Goal: Information Seeking & Learning: Learn about a topic

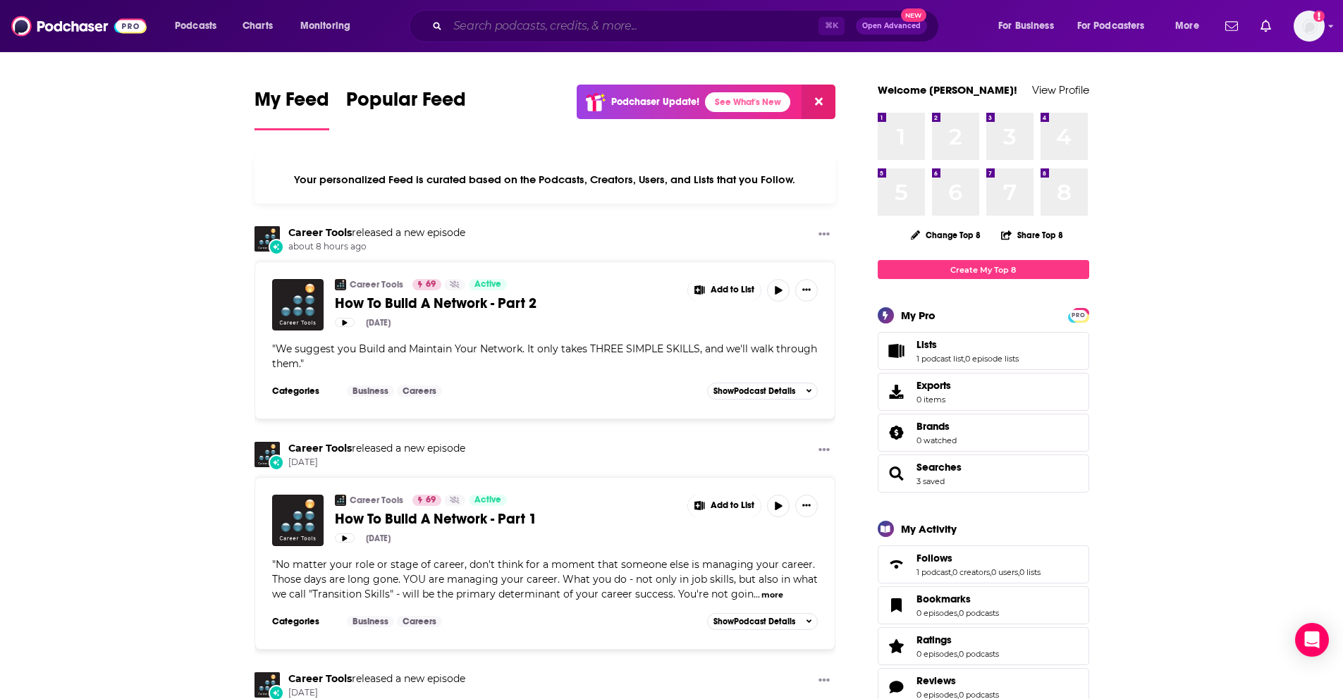
click at [563, 30] on input "Search podcasts, credits, & more..." at bounding box center [633, 26] width 371 height 23
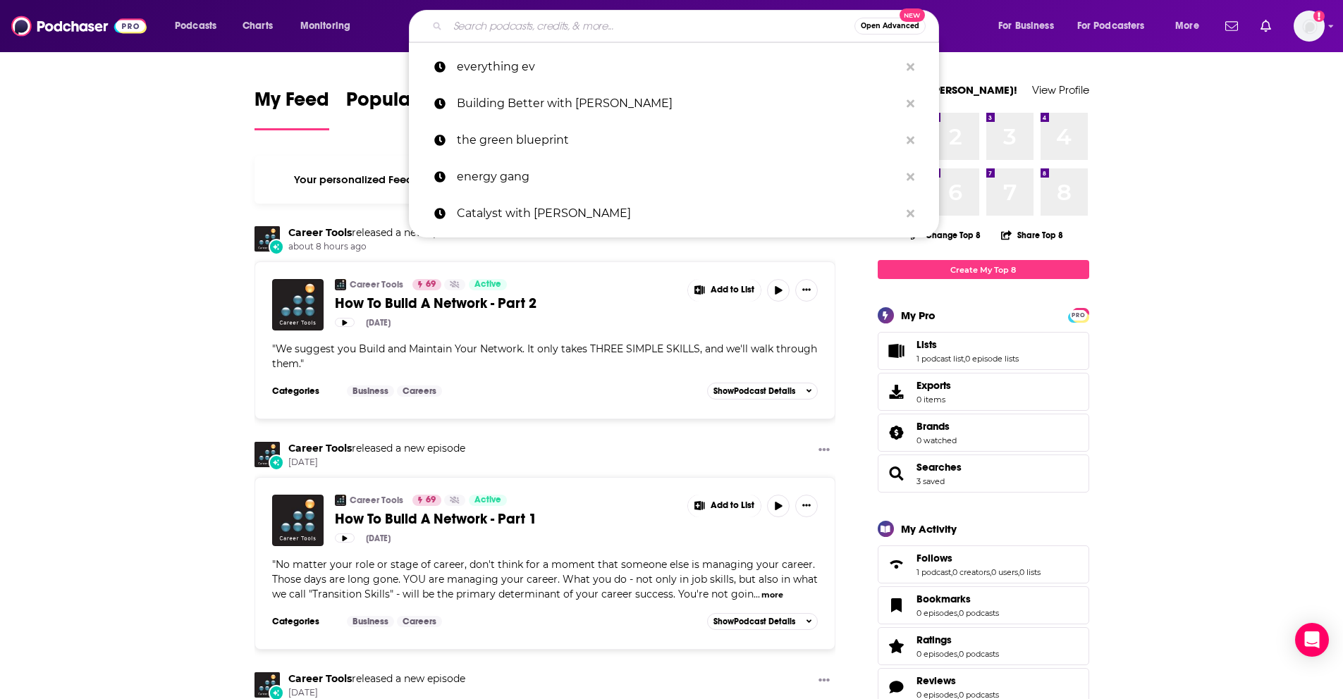
paste input "Cybersecurity Security Now"
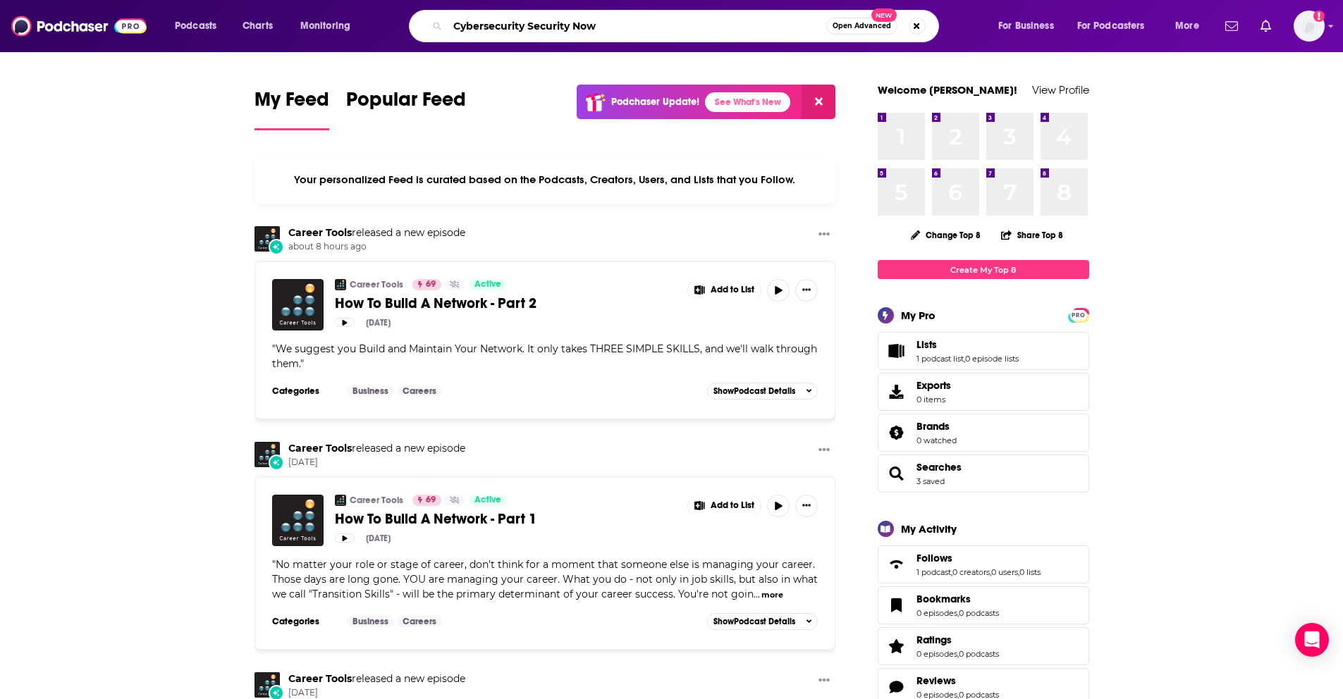
type input "Cybersecurity Security Now"
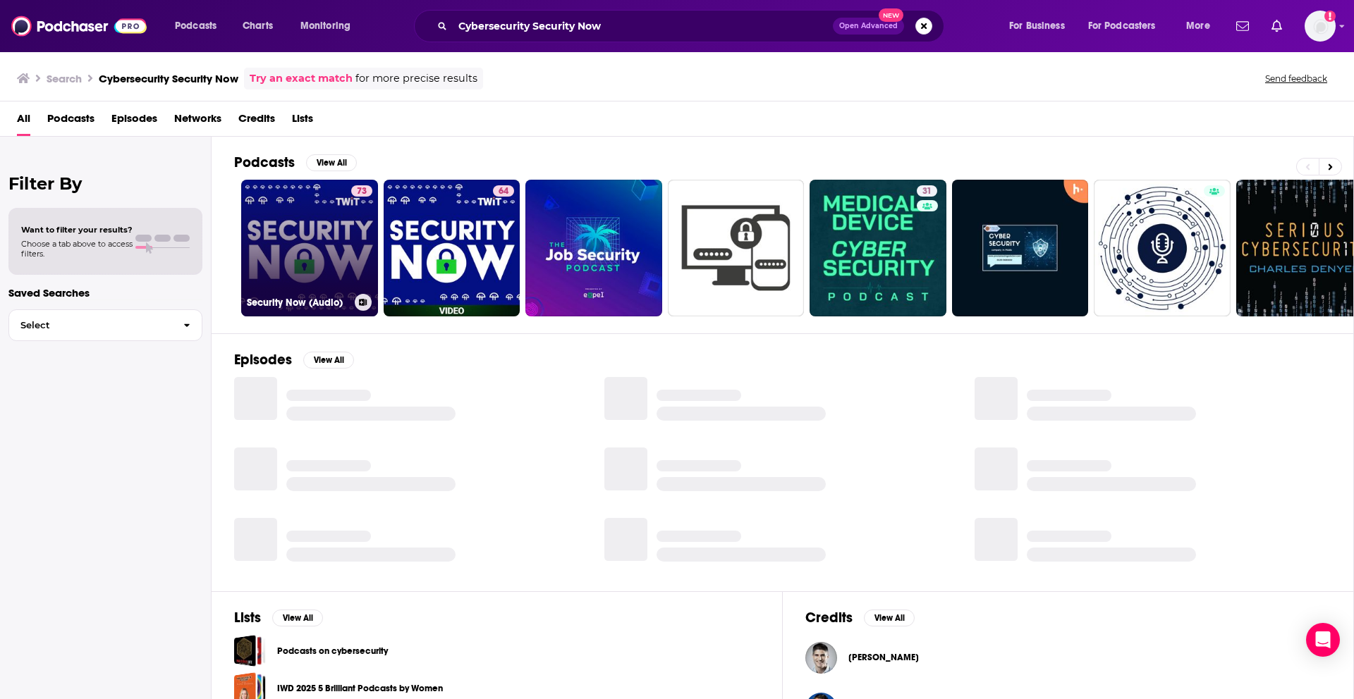
click at [314, 223] on link "73 Security Now (Audio)" at bounding box center [309, 248] width 137 height 137
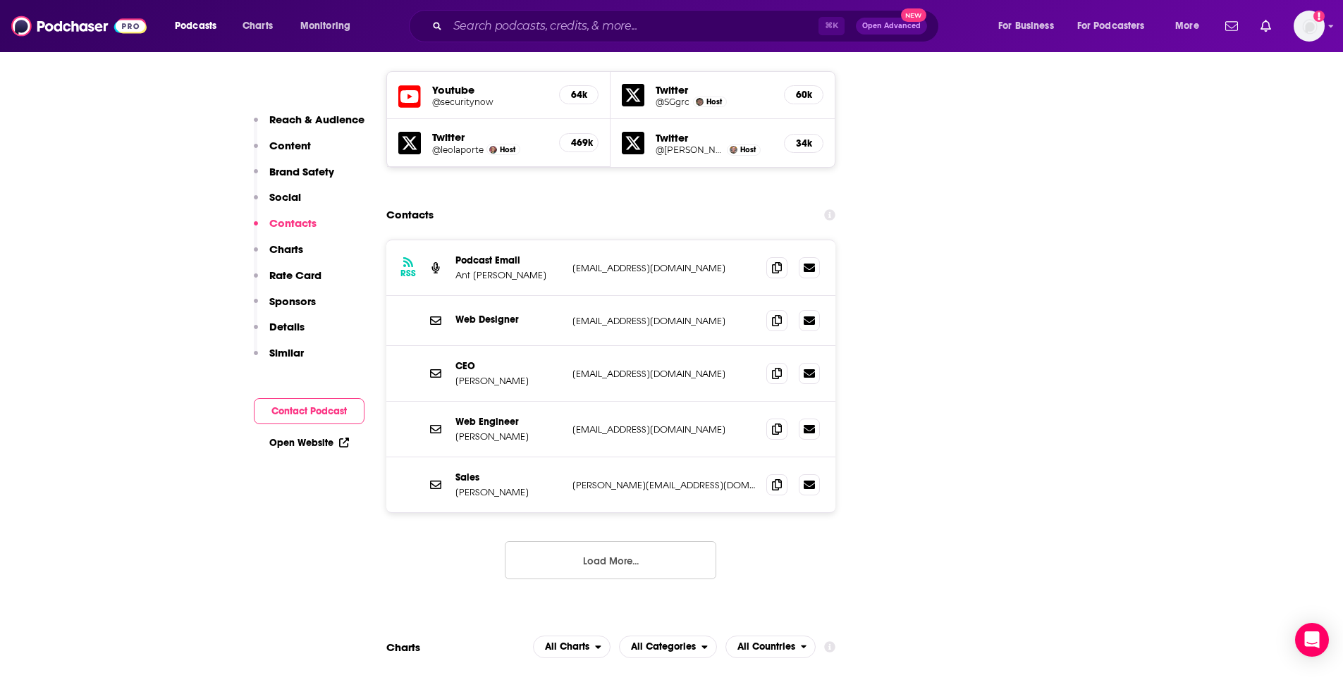
scroll to position [1700, 0]
click at [587, 543] on button "Load More..." at bounding box center [611, 562] width 212 height 38
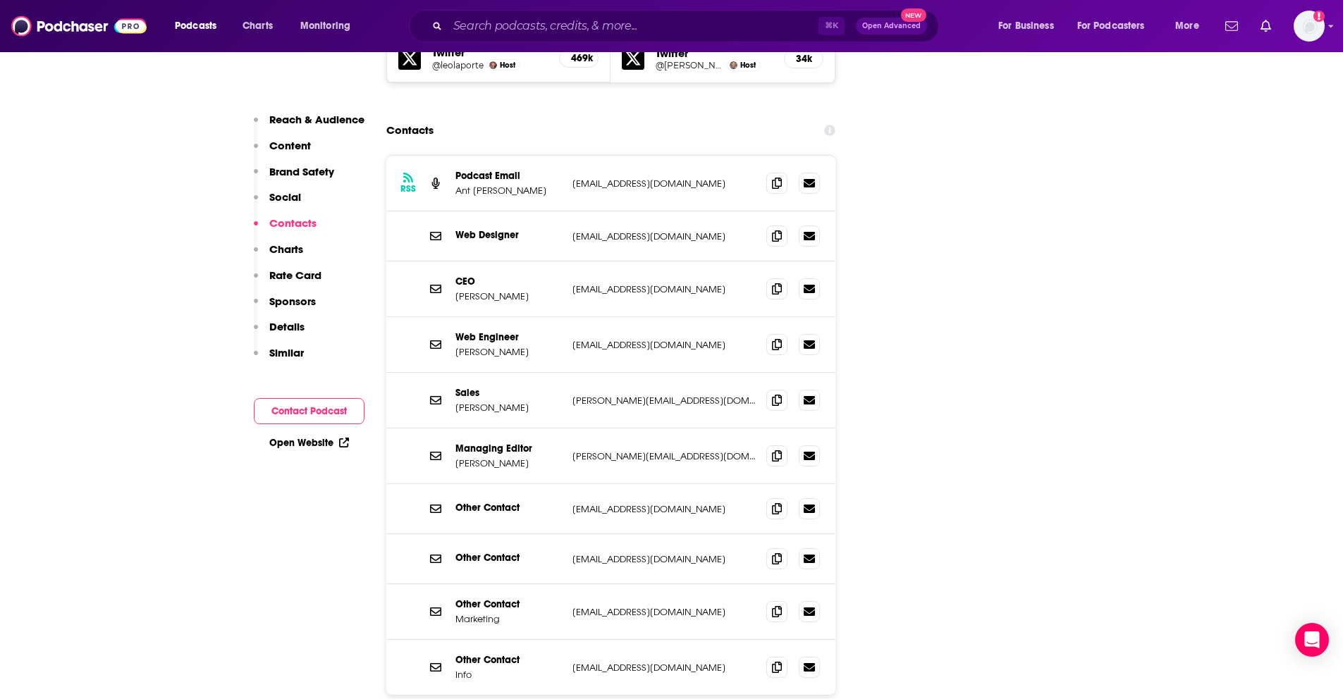
scroll to position [1789, 0]
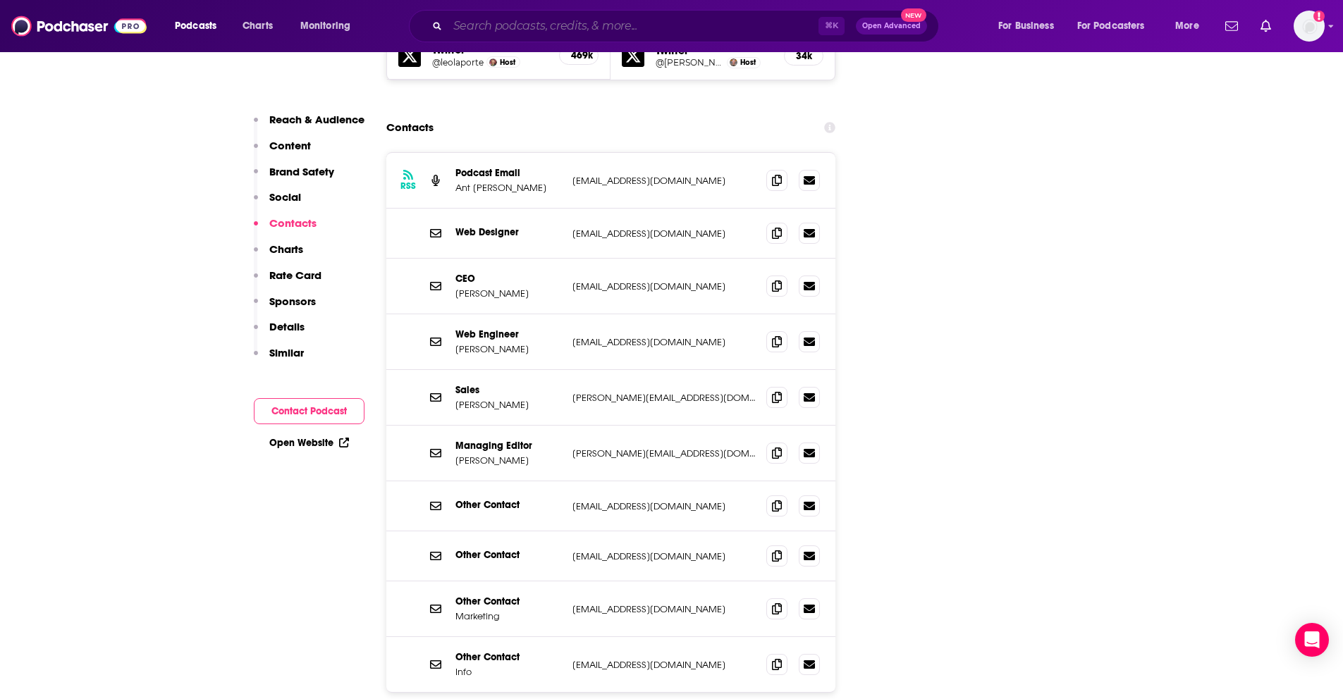
click at [724, 21] on input "Search podcasts, credits, & more..." at bounding box center [633, 26] width 371 height 23
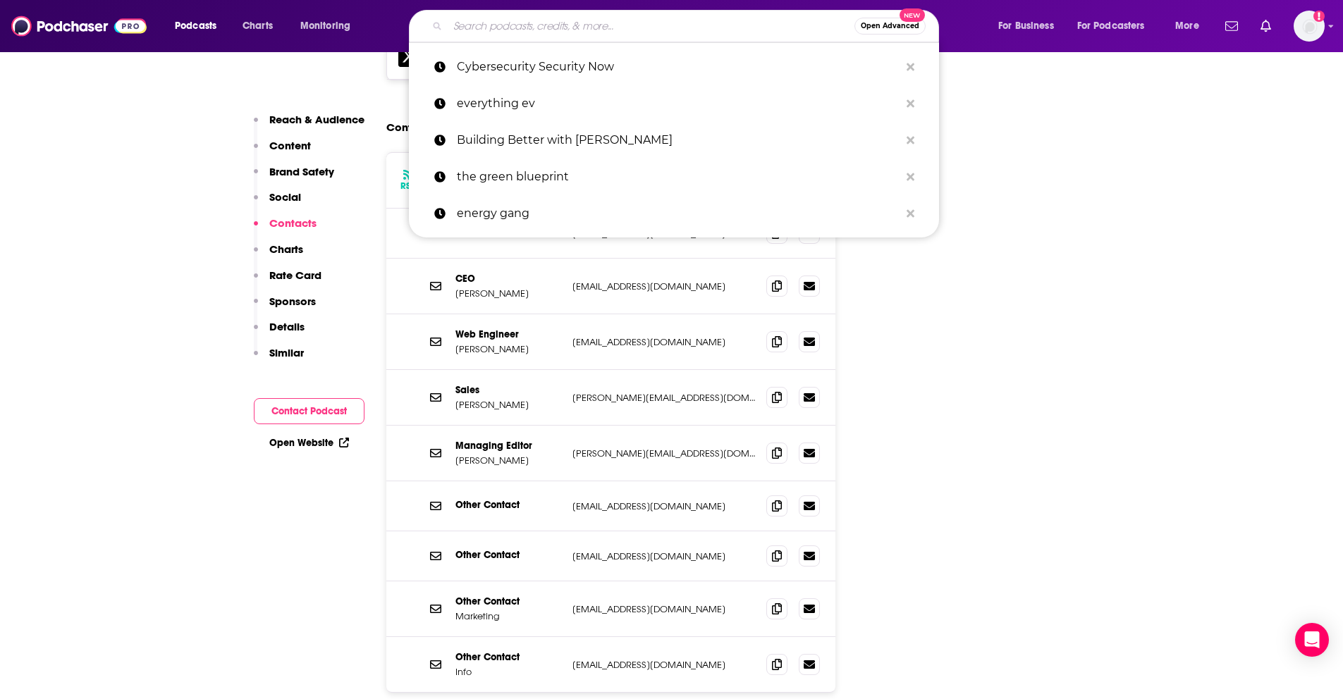
paste input "Enterprise Security"
type input "Enterprise Security"
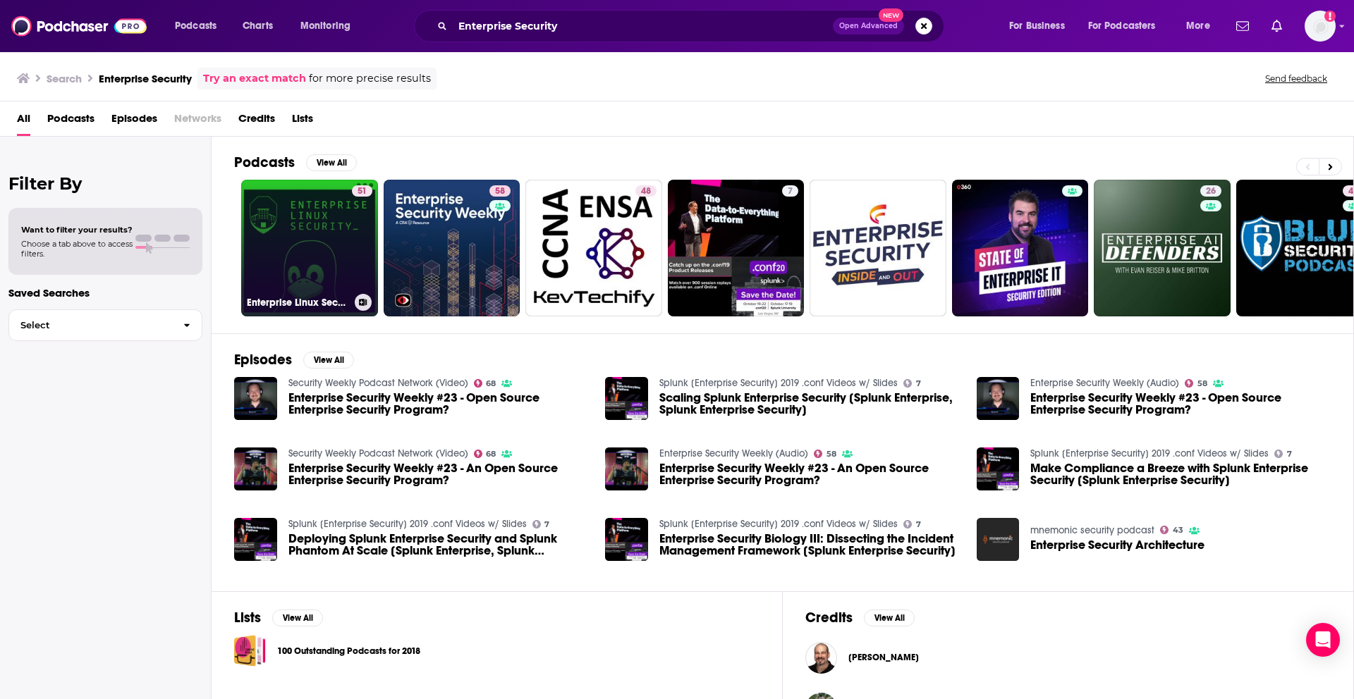
click at [303, 233] on link "51 Enterprise Linux Security" at bounding box center [309, 248] width 137 height 137
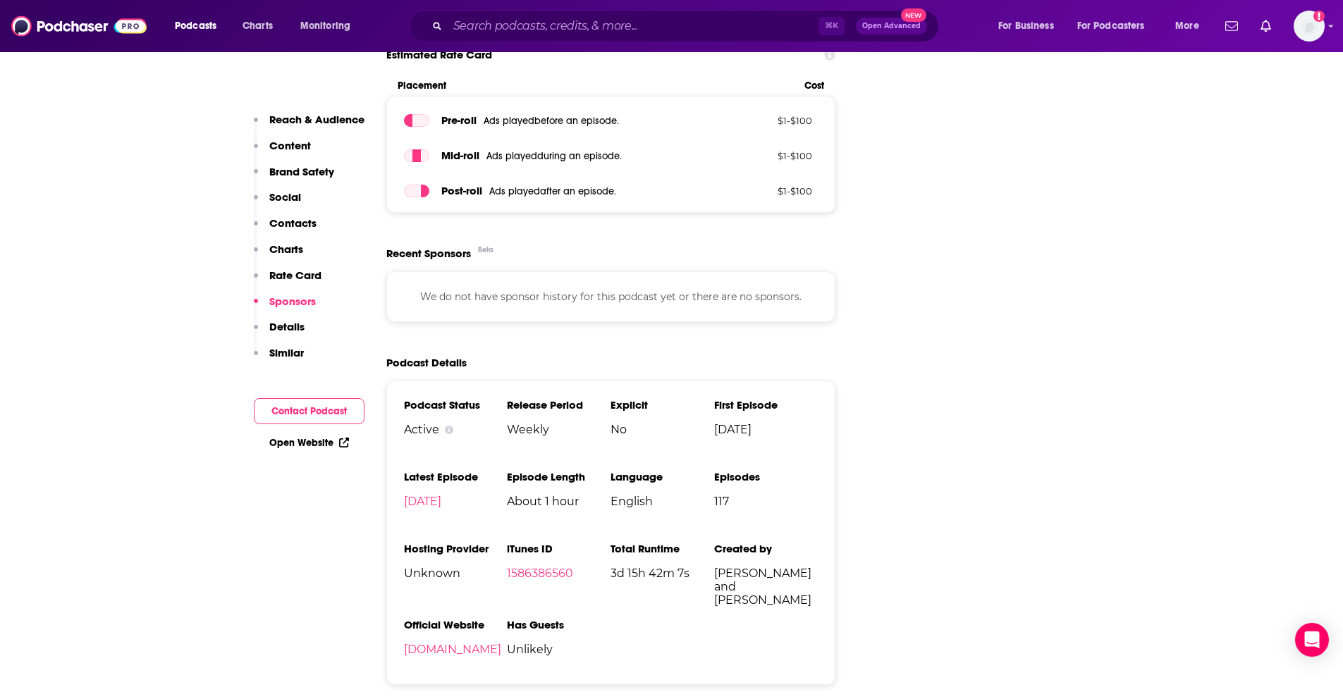
scroll to position [1739, 0]
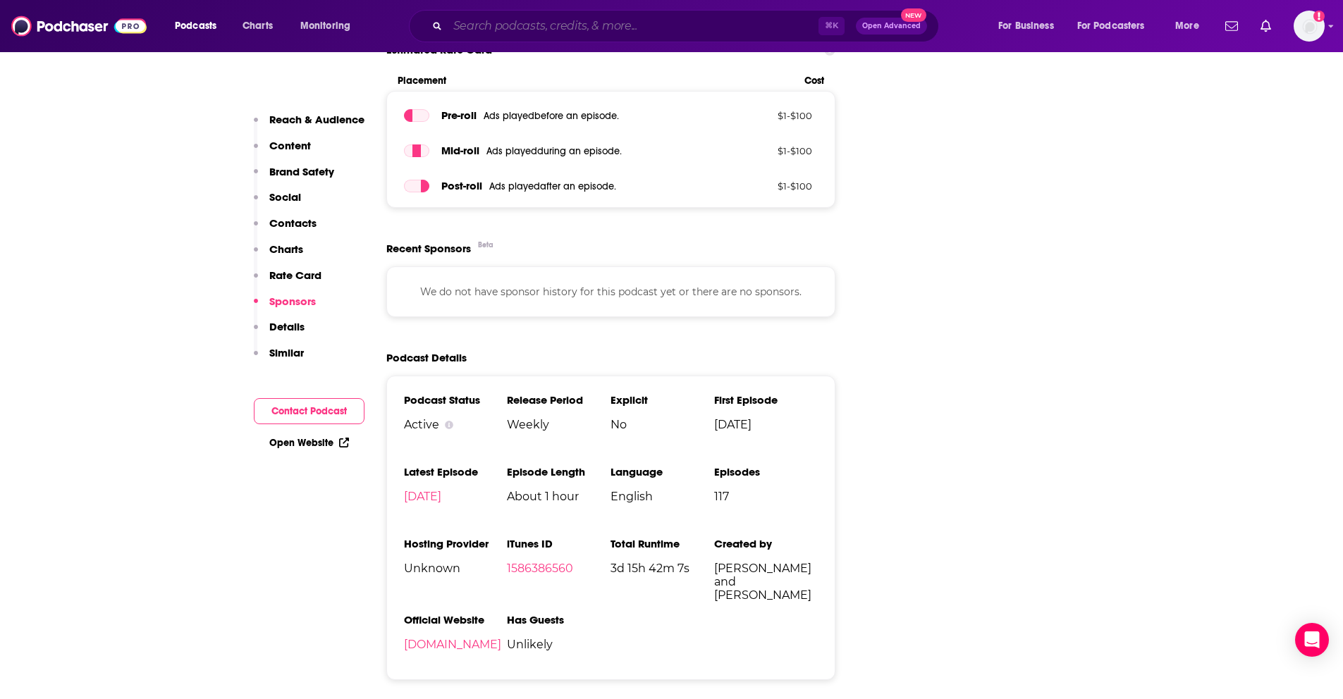
click at [516, 28] on input "Search podcasts, credits, & more..." at bounding box center [633, 26] width 371 height 23
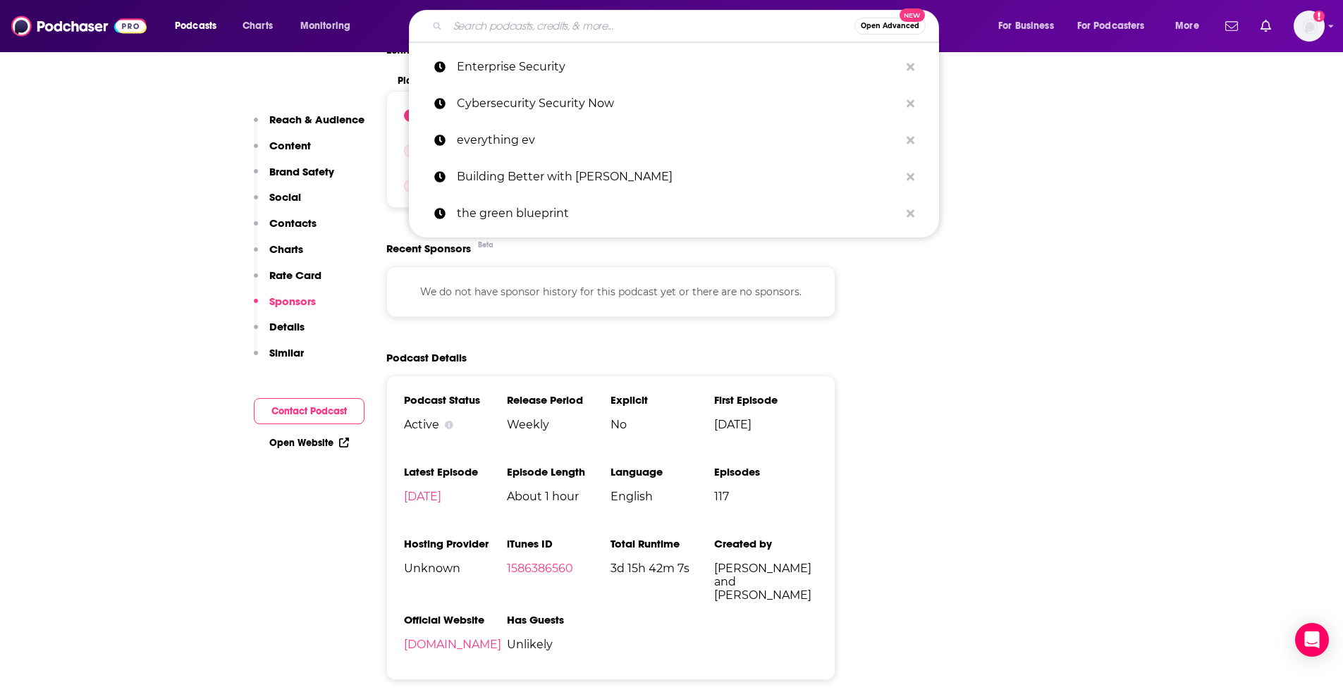
paste input "Down the Security Rabbit Hole"
type input "Down the Security Rabbit Hole"
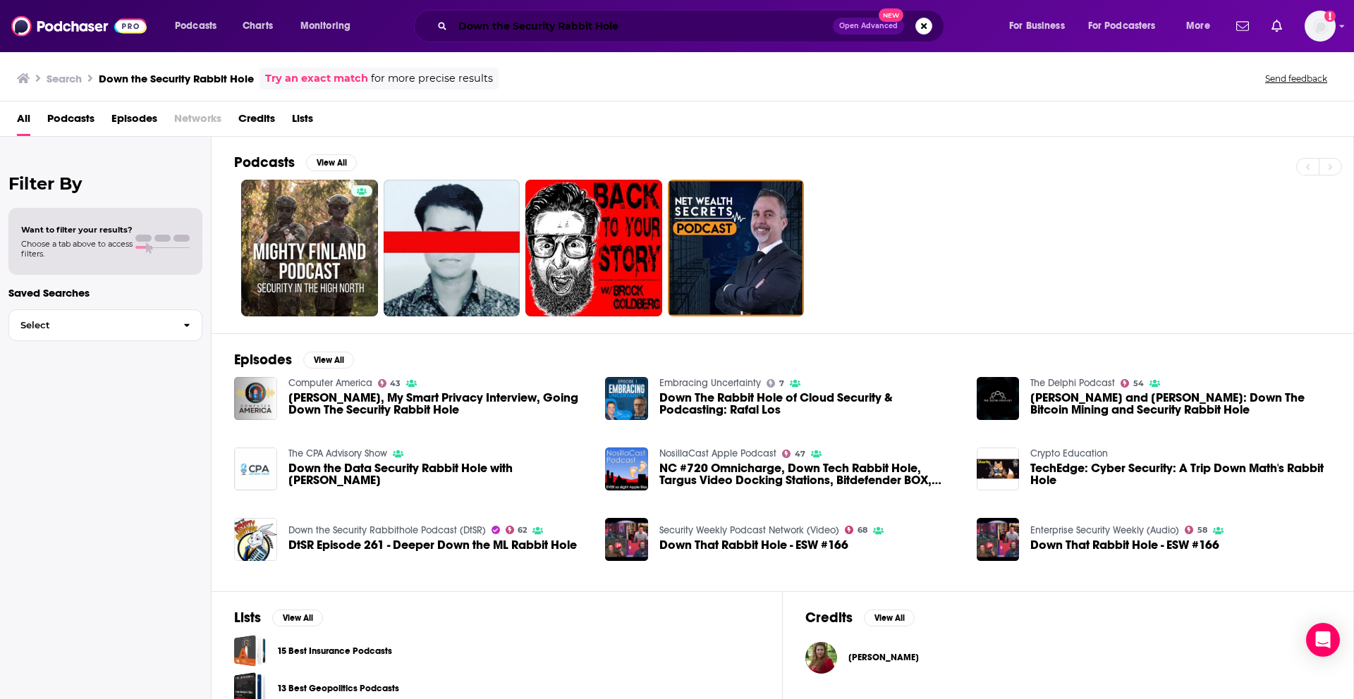
click at [612, 25] on input "Down the Security Rabbit Hole" at bounding box center [643, 26] width 380 height 23
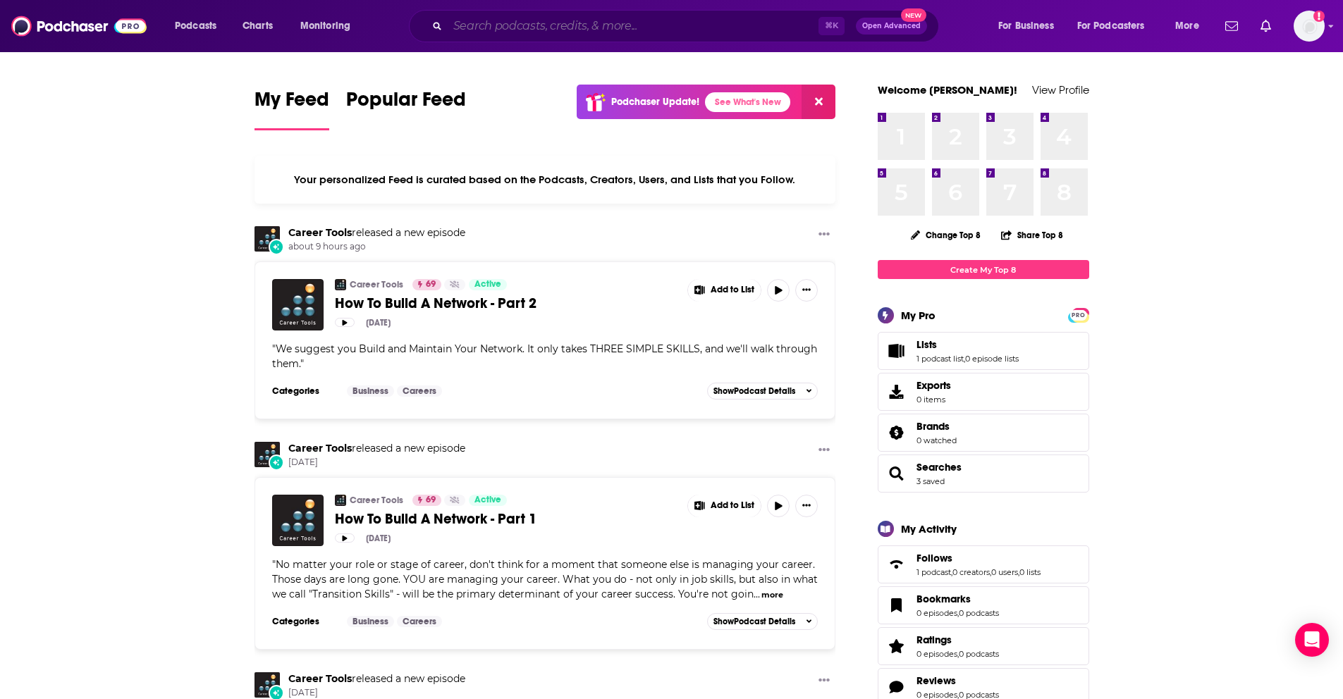
click at [668, 27] on input "Search podcasts, credits, & more..." at bounding box center [633, 26] width 371 height 23
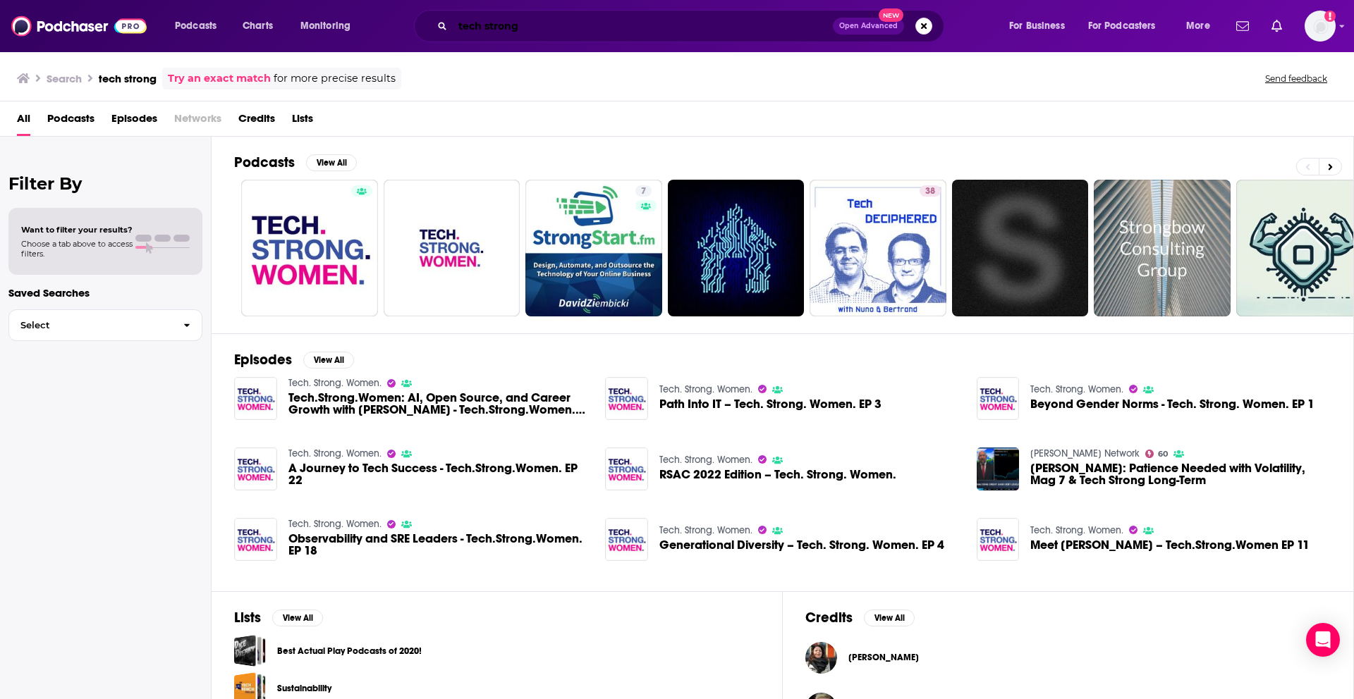
click at [561, 34] on input "tech strong" at bounding box center [643, 26] width 380 height 23
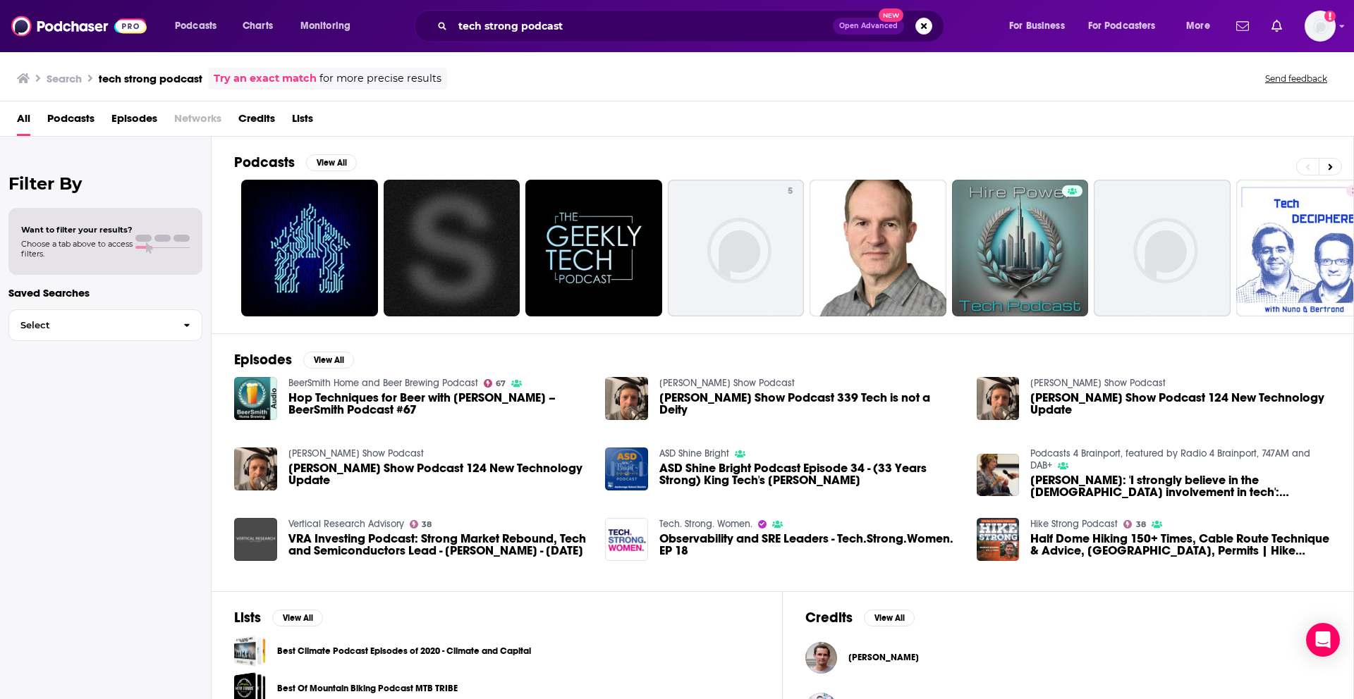
click at [490, 123] on div "All Podcasts Episodes Networks Credits Lists" at bounding box center [680, 121] width 1326 height 29
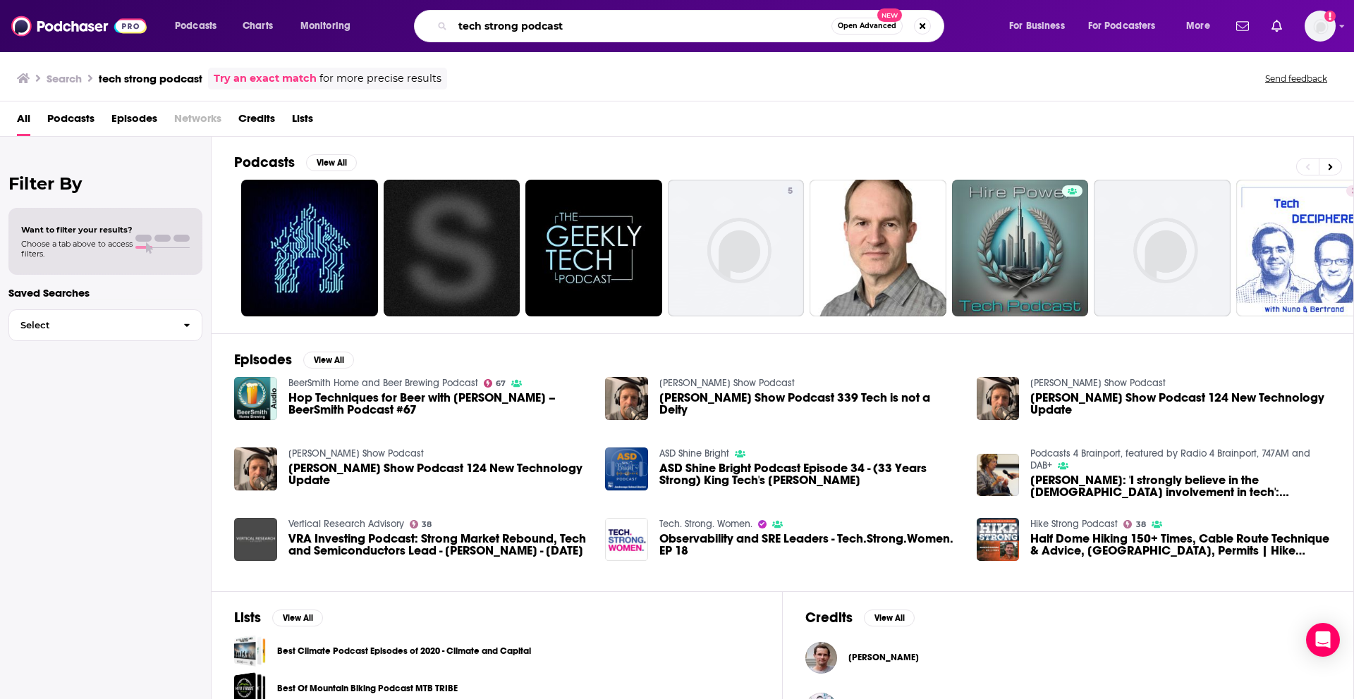
click at [534, 33] on input "tech strong podcast" at bounding box center [642, 26] width 379 height 23
paste input "Techstrong TV Podcasts"
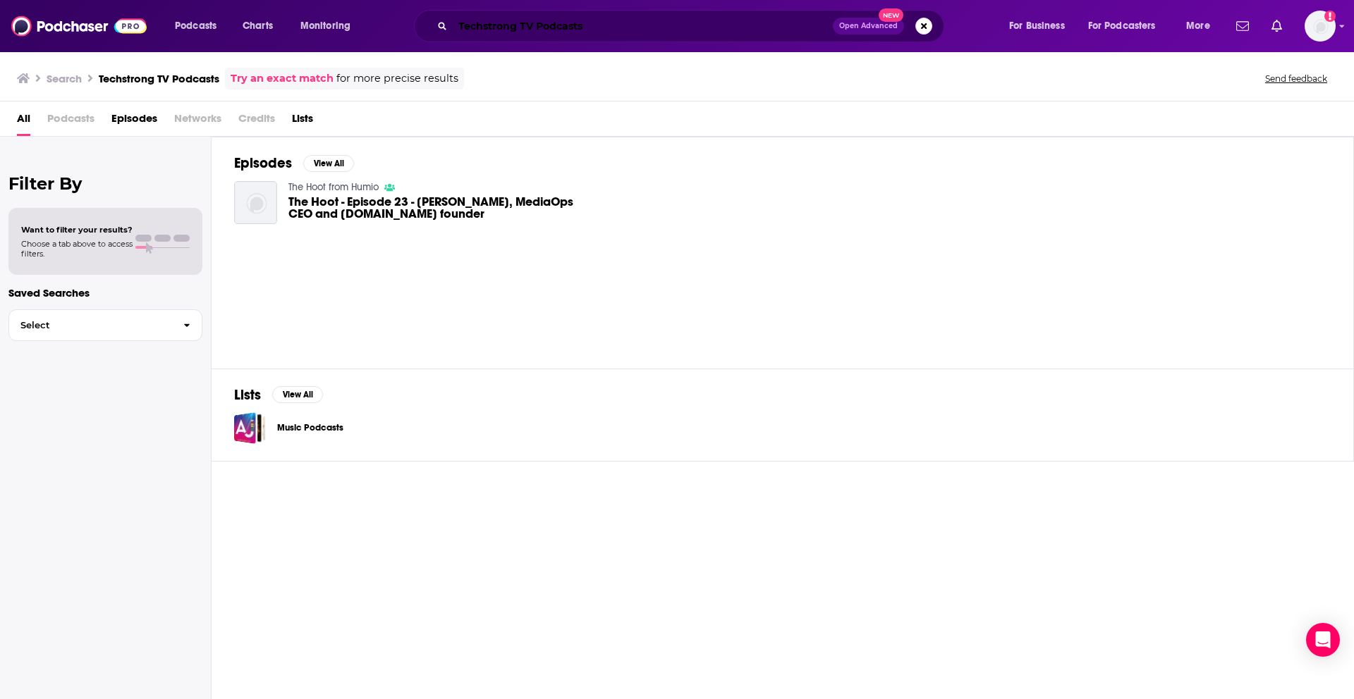
click at [569, 28] on input "Techstrong TV Podcasts" at bounding box center [643, 26] width 380 height 23
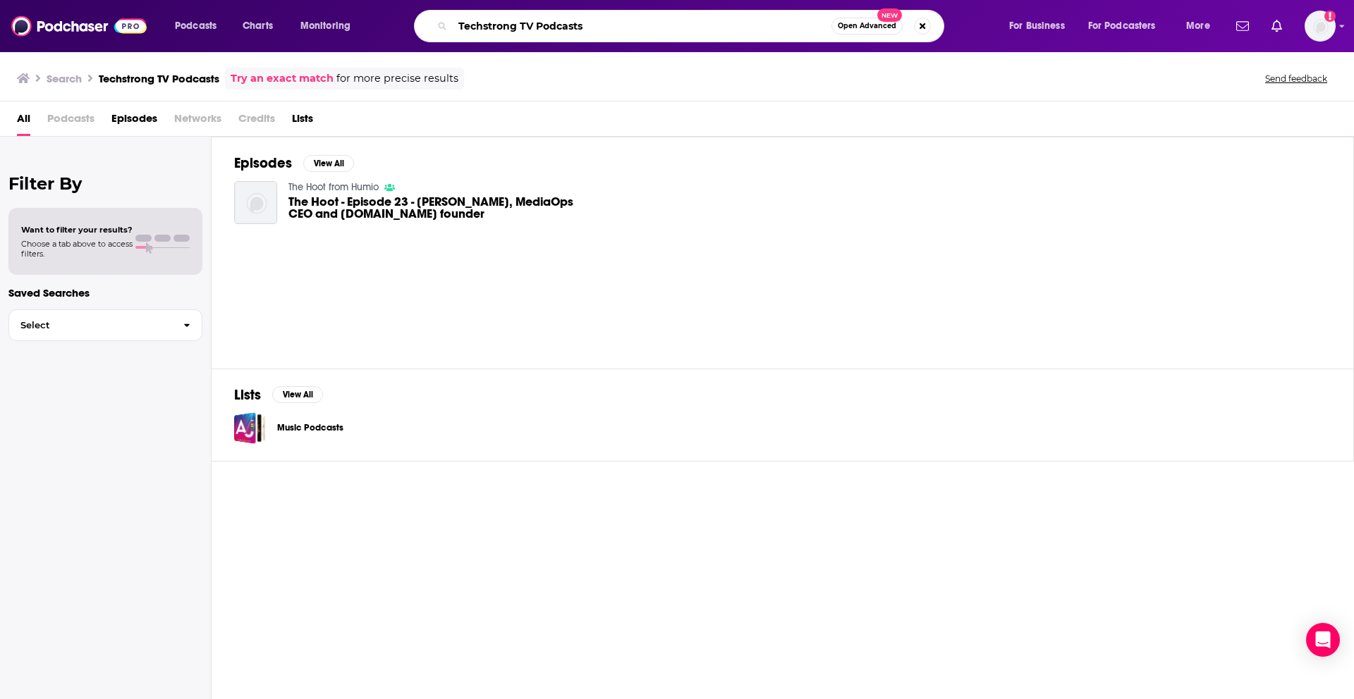
click at [569, 28] on input "Techstrong TV Podcasts" at bounding box center [642, 26] width 379 height 23
type input "Techstrong TV"
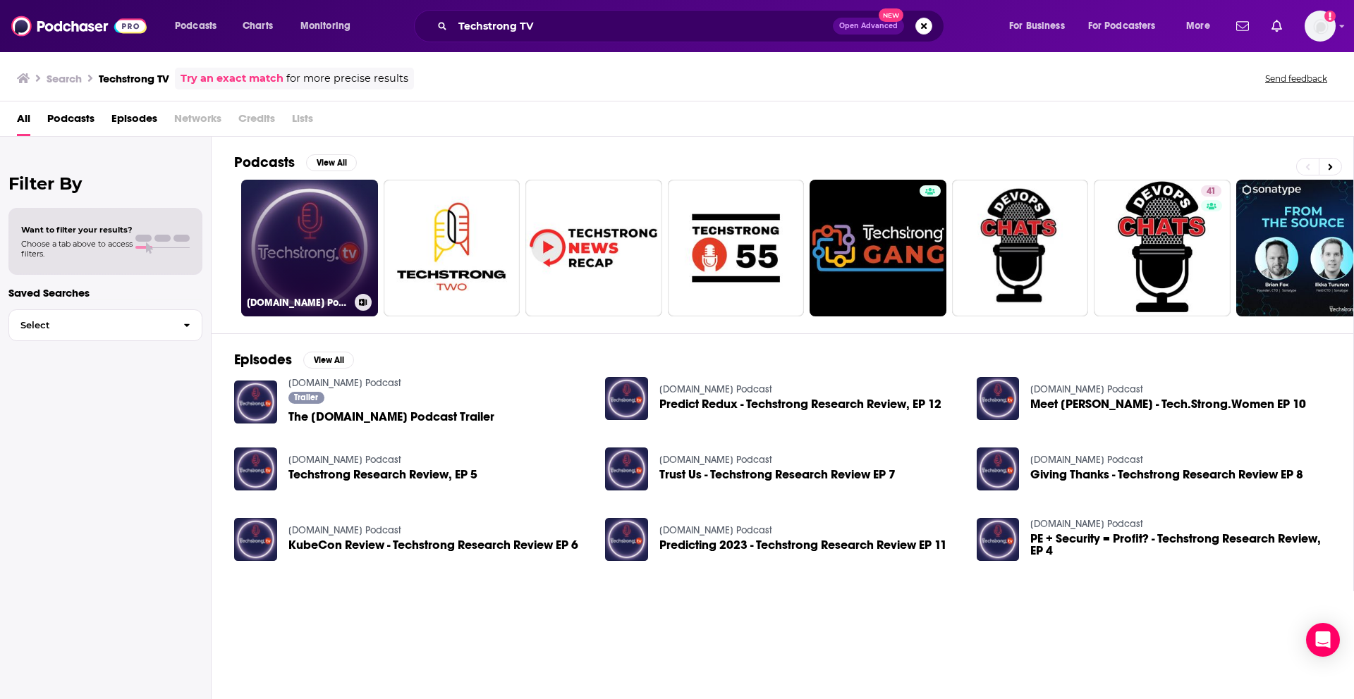
click at [312, 231] on link "Techstrong.tv Podcast" at bounding box center [309, 248] width 137 height 137
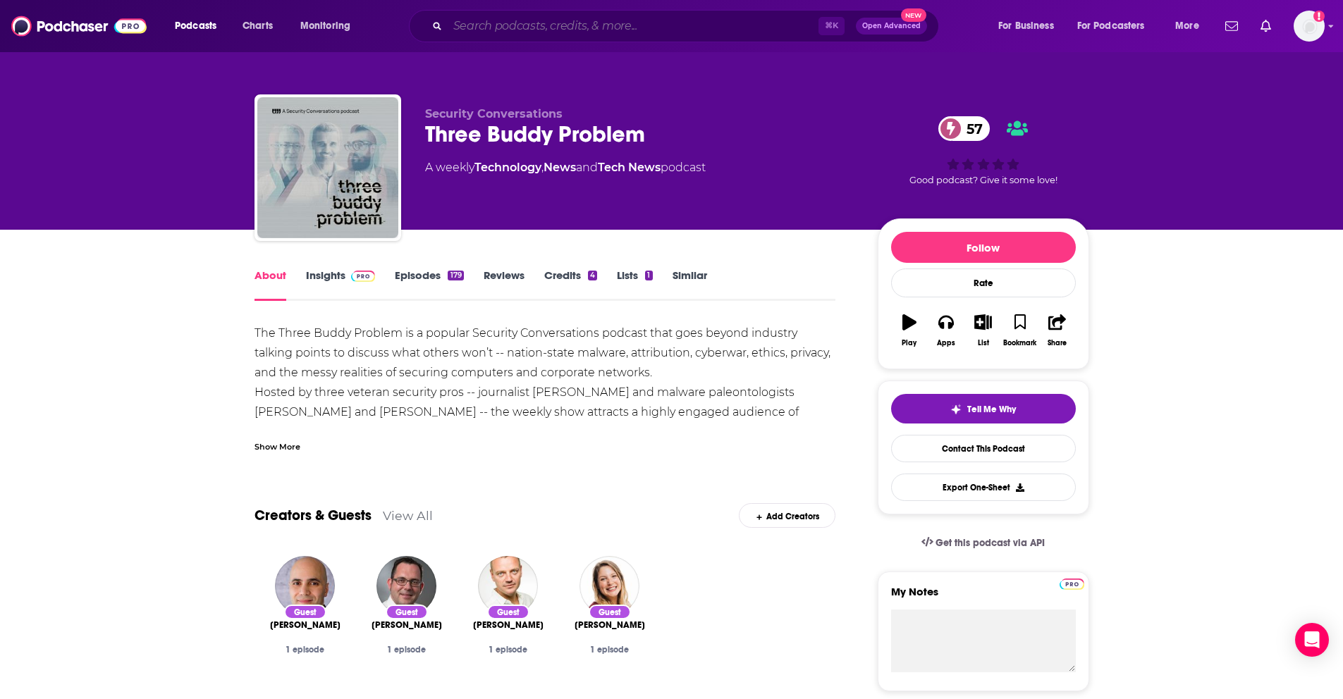
click at [532, 23] on input "Search podcasts, credits, & more..." at bounding box center [633, 26] width 371 height 23
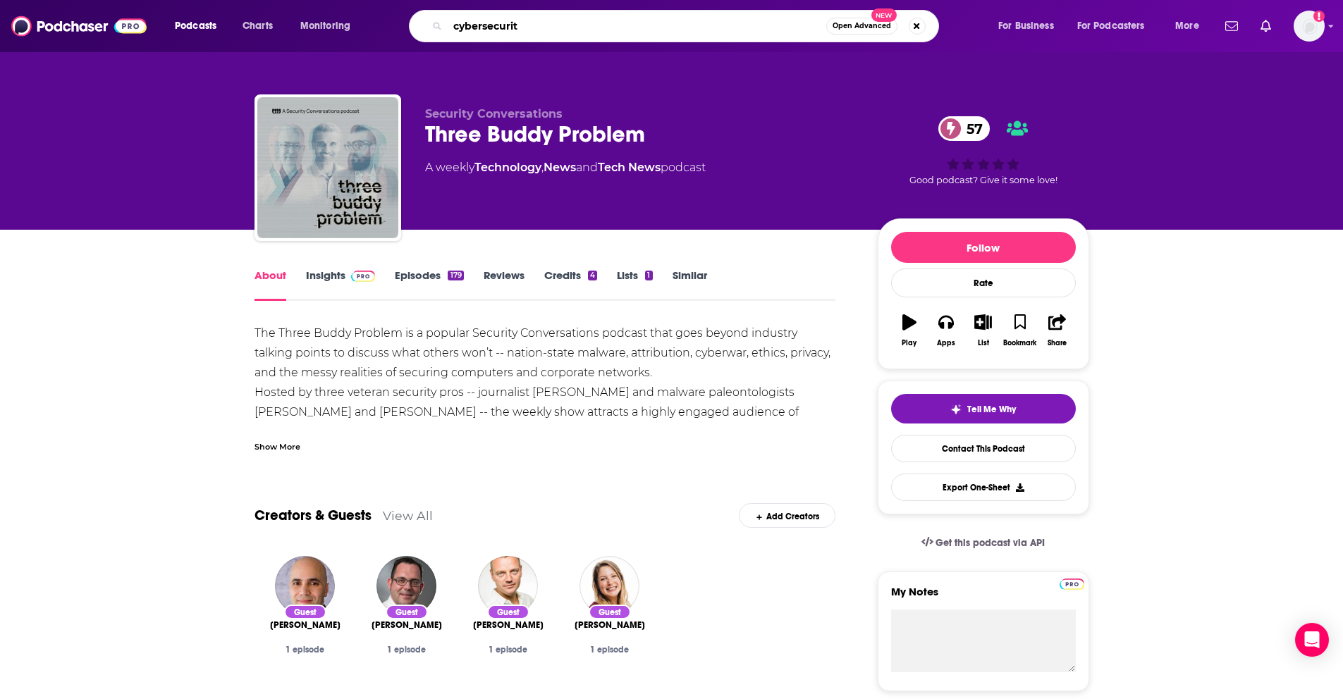
type input "cybersecurity"
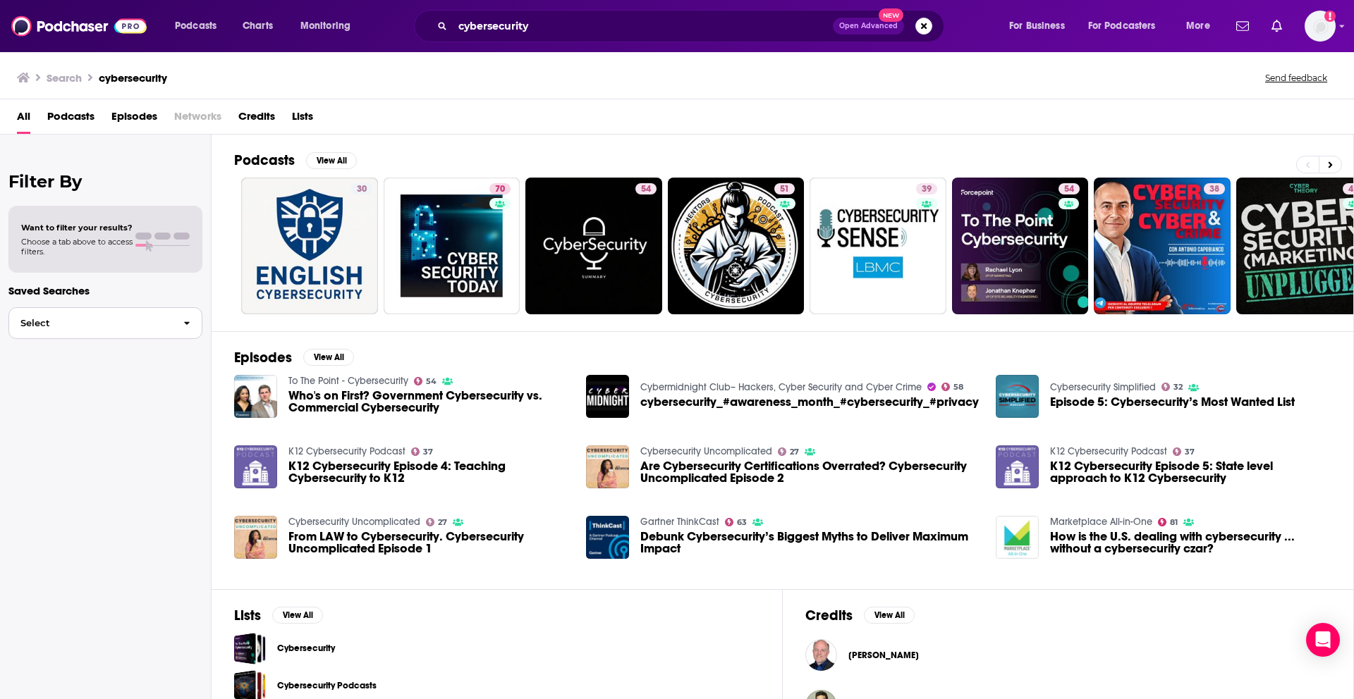
click at [169, 319] on span "Select" at bounding box center [90, 323] width 163 height 9
click at [166, 467] on div "Filter By Want to filter your results? Choose a tab above to access filters. Sa…" at bounding box center [106, 484] width 212 height 699
click at [924, 20] on button "Search podcasts, credits, & more..." at bounding box center [923, 26] width 17 height 17
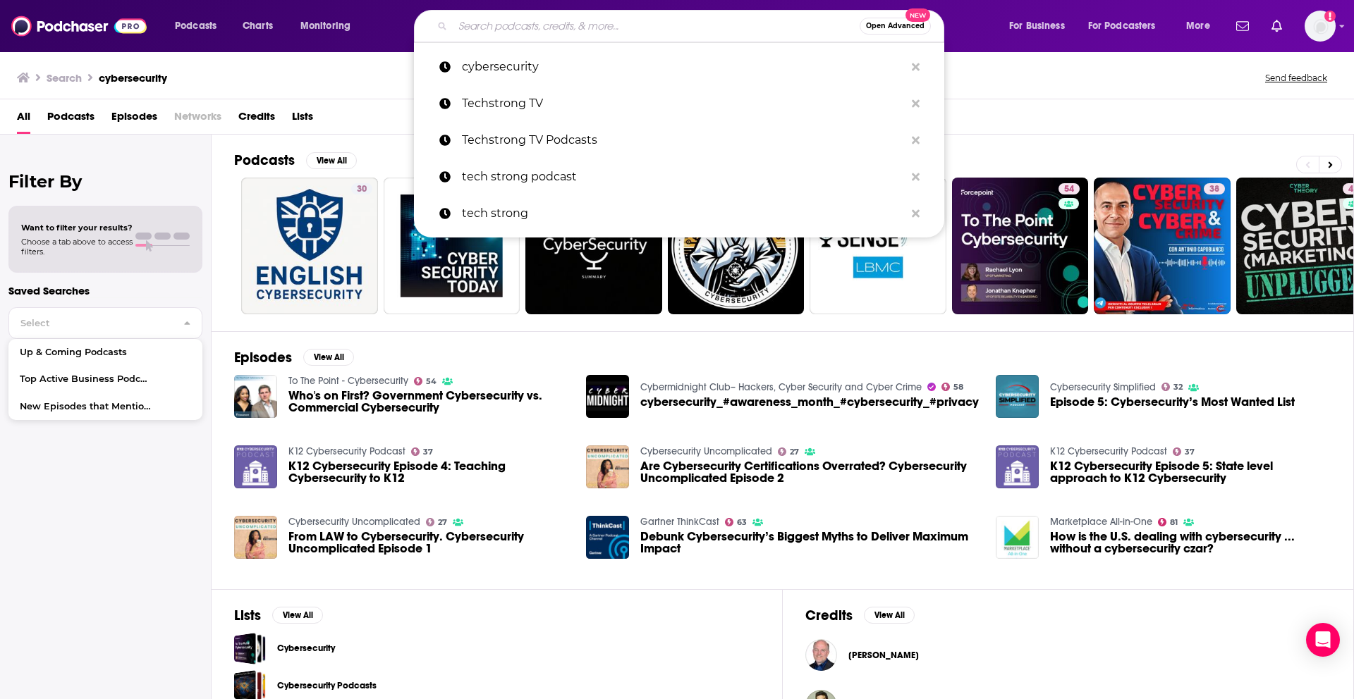
paste input "Risky Business"
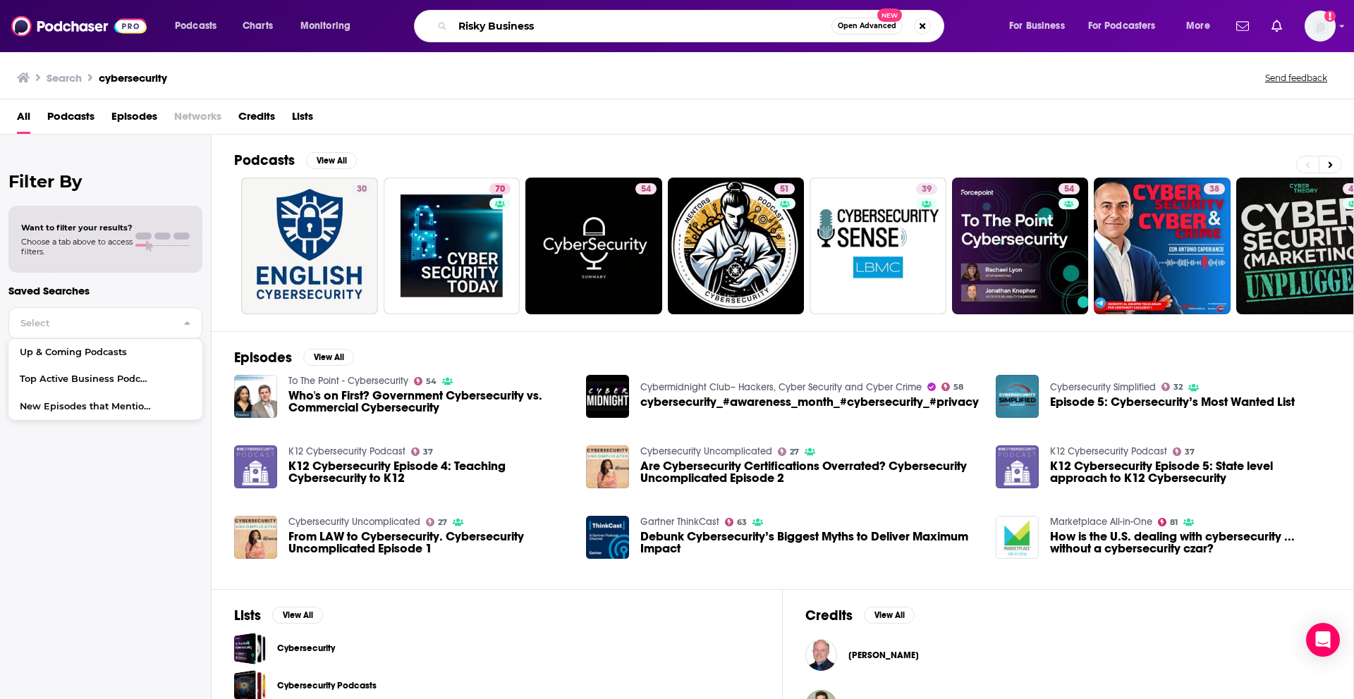
type input "Risky Business"
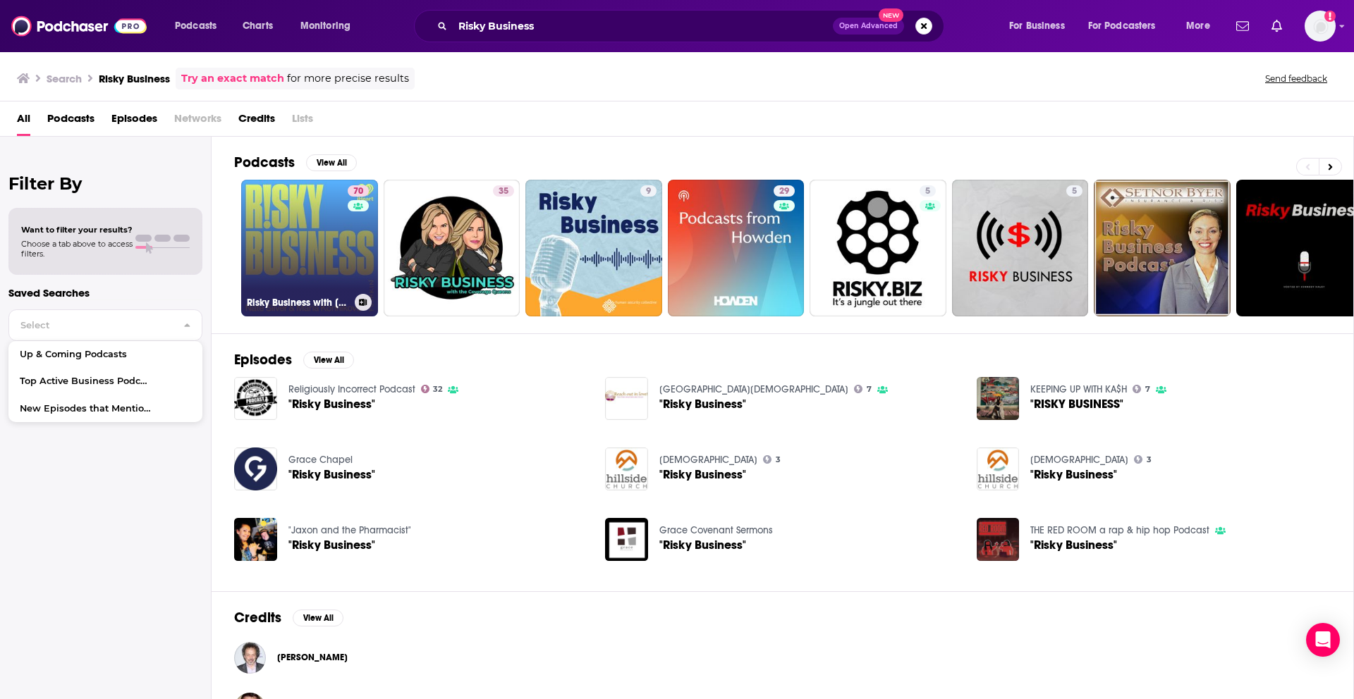
click at [314, 228] on link "70 Risky Business with [PERSON_NAME] and [PERSON_NAME]" at bounding box center [309, 248] width 137 height 137
